Goal: Task Accomplishment & Management: Manage account settings

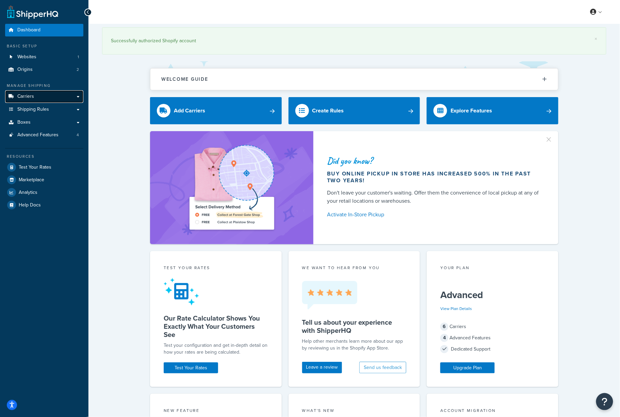
click at [20, 96] on span "Carriers" at bounding box center [25, 97] width 17 height 6
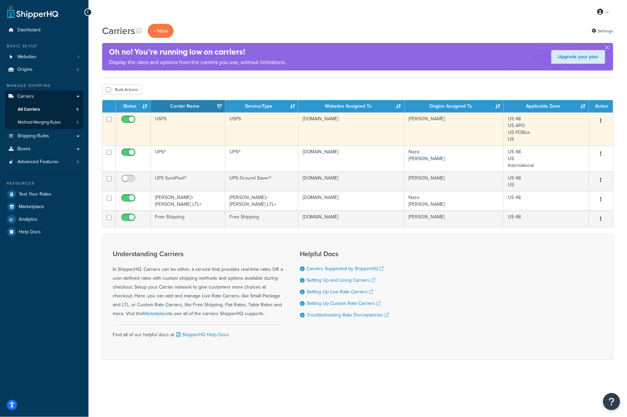
click at [605, 121] on button "button" at bounding box center [601, 120] width 10 height 11
click at [581, 130] on link "Edit" at bounding box center [574, 135] width 54 height 14
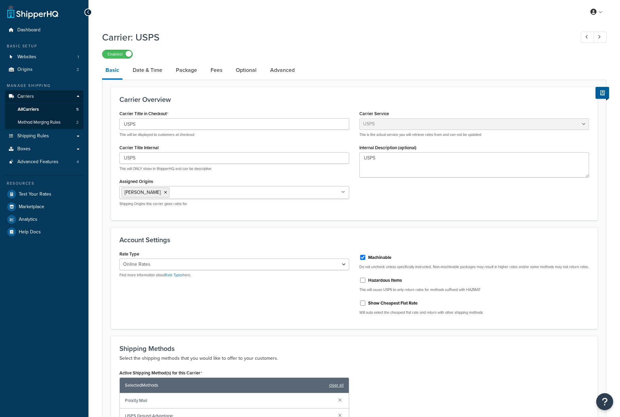
select select "usps"
select select "ONLINE"
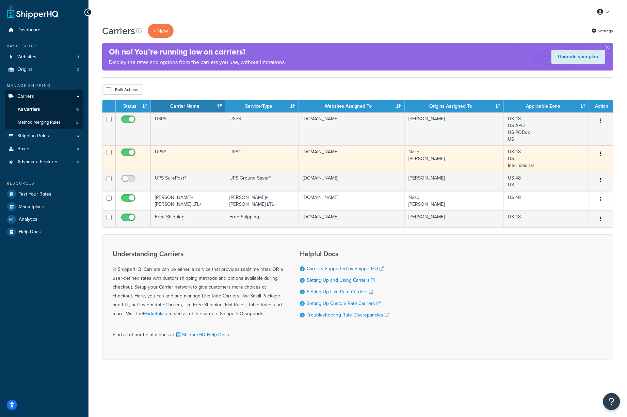
click at [187, 156] on td "UPS®" at bounding box center [188, 158] width 75 height 26
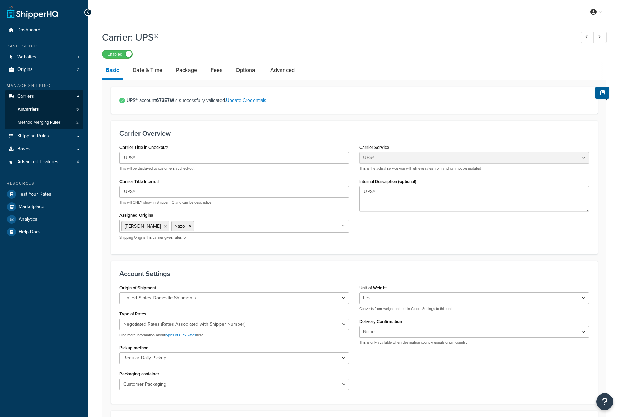
select select "ups"
